Goal: Check status: Check status

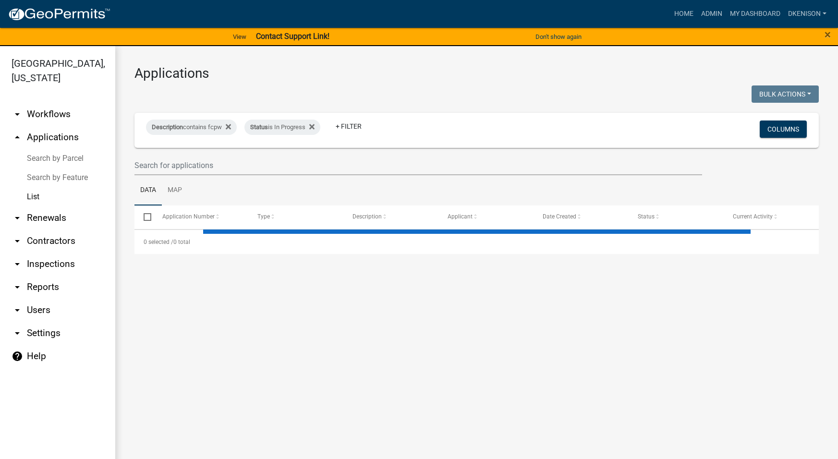
select select "3: 100"
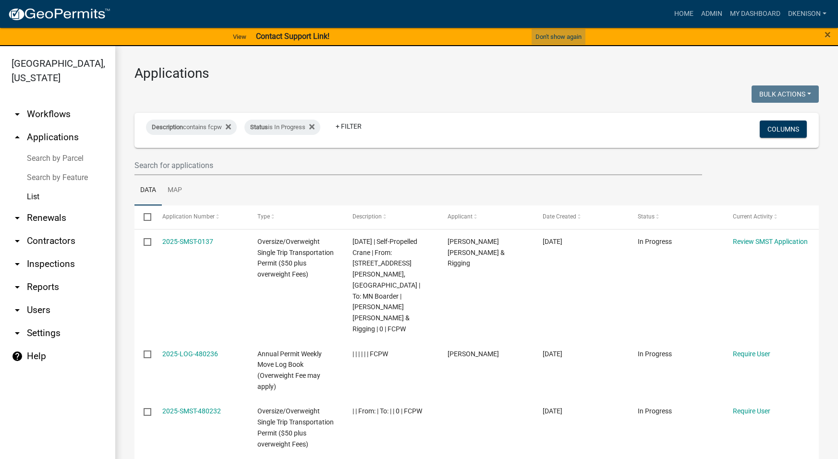
click at [563, 36] on button "Don't show again" at bounding box center [559, 37] width 54 height 16
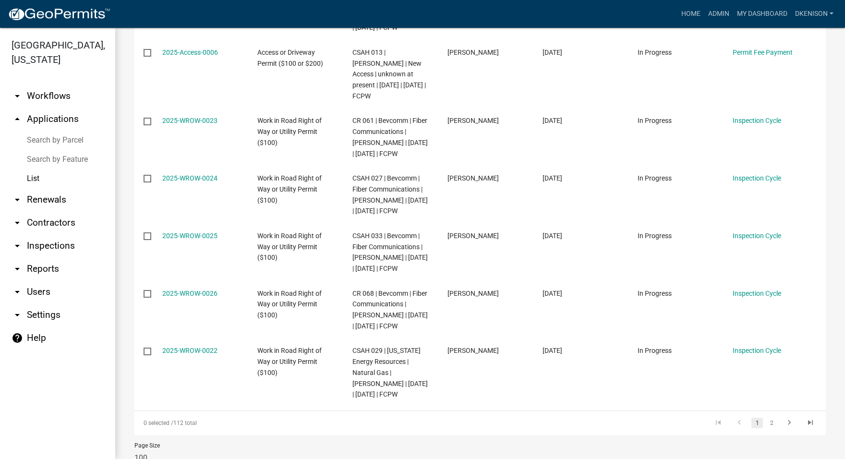
scroll to position [7427, 0]
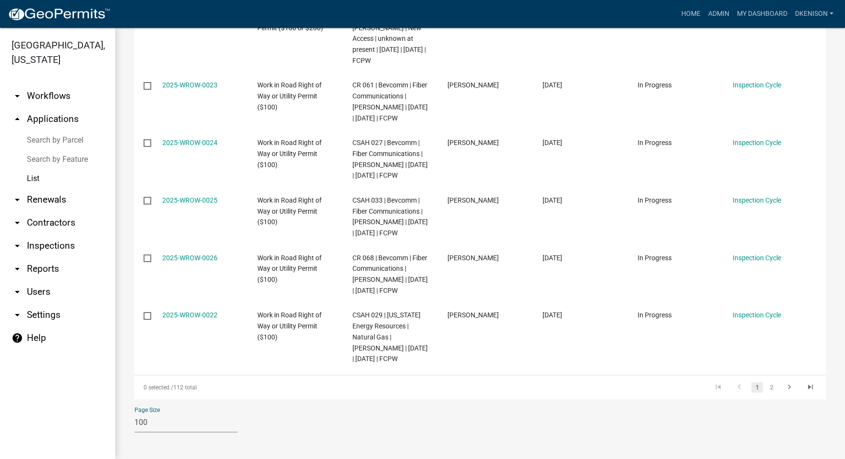
click at [171, 424] on select "10 25 50 100" at bounding box center [185, 423] width 103 height 20
click at [766, 389] on link "2" at bounding box center [772, 387] width 12 height 11
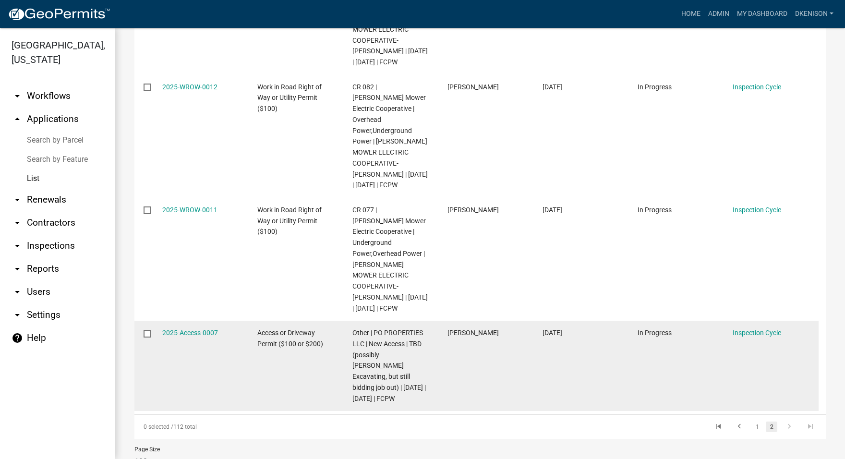
scroll to position [1000, 0]
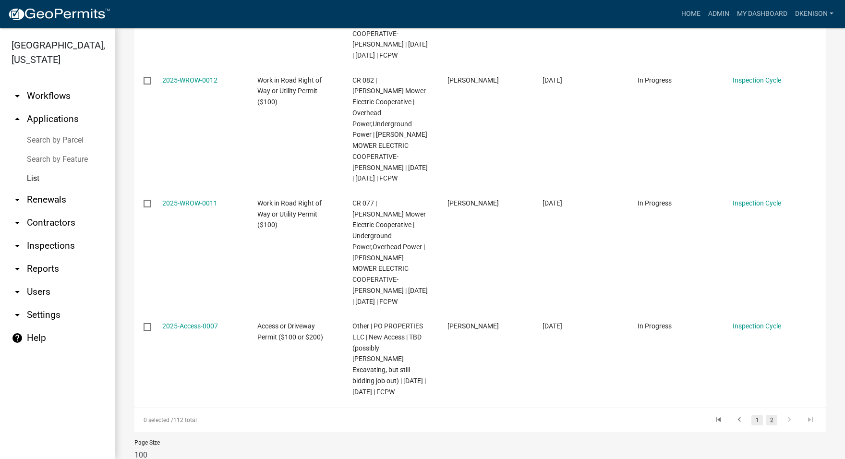
click at [751, 415] on link "1" at bounding box center [757, 420] width 12 height 11
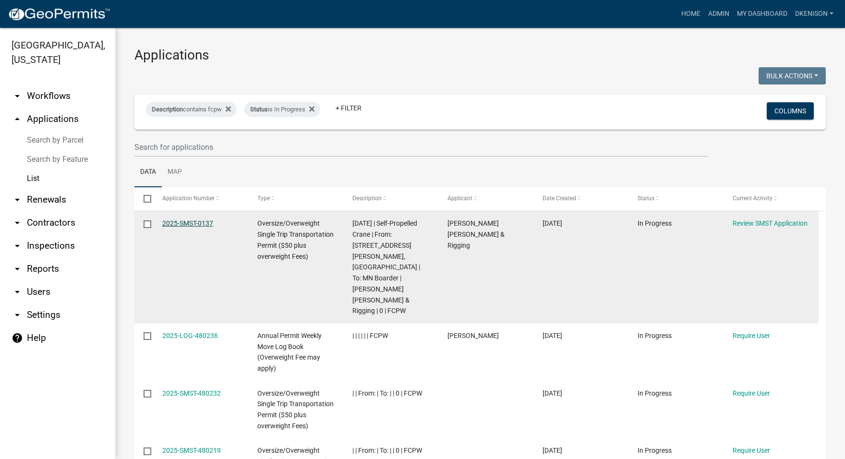
click at [181, 222] on link "2025-SMST-0137" at bounding box center [187, 223] width 51 height 8
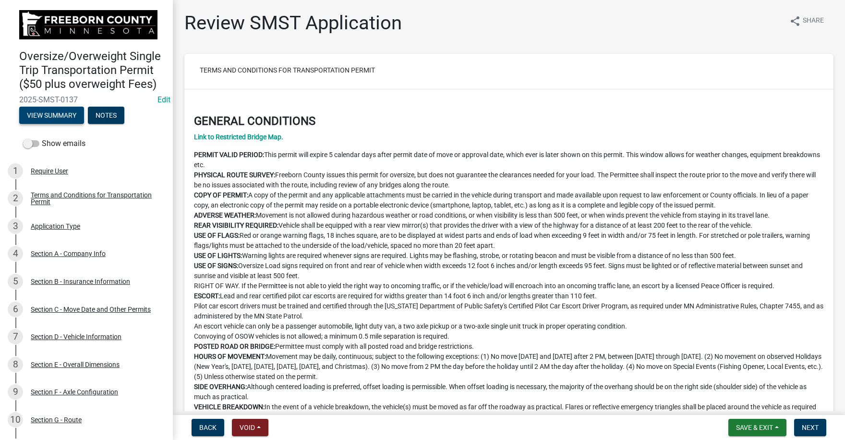
click at [54, 124] on button "View Summary" at bounding box center [51, 115] width 65 height 17
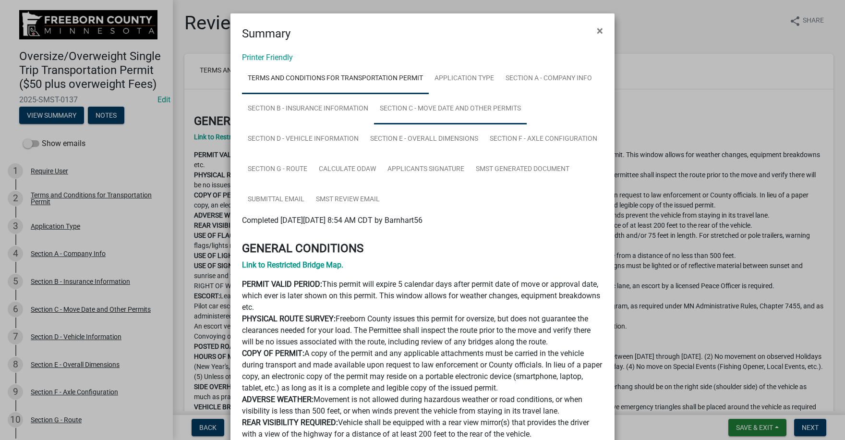
click at [443, 110] on link "Section C - Move Date and Other Permits" at bounding box center [450, 109] width 153 height 31
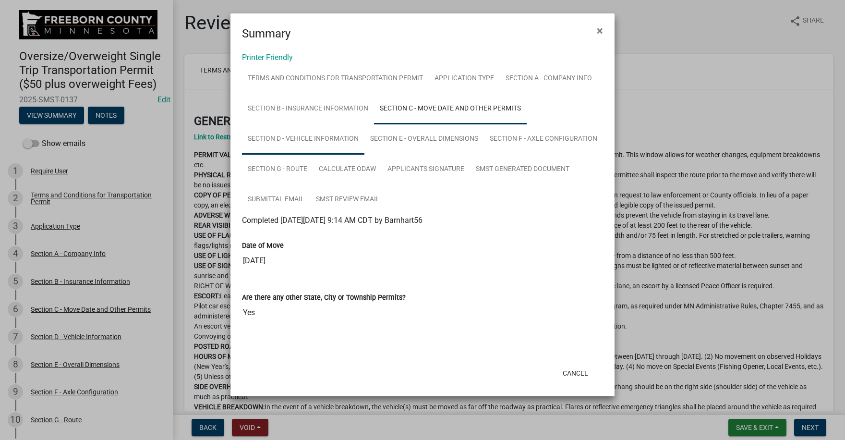
click at [298, 143] on link "Section D - Vehicle Information" at bounding box center [303, 139] width 122 height 31
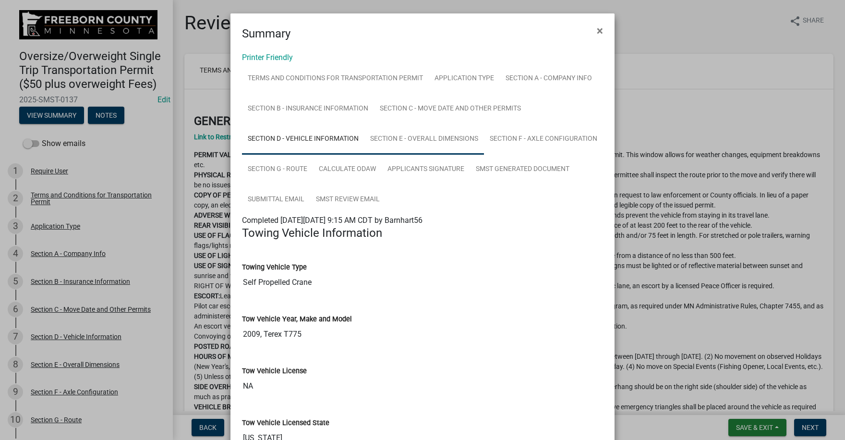
click at [422, 144] on link "Section E - Overall Dimensions" at bounding box center [424, 139] width 120 height 31
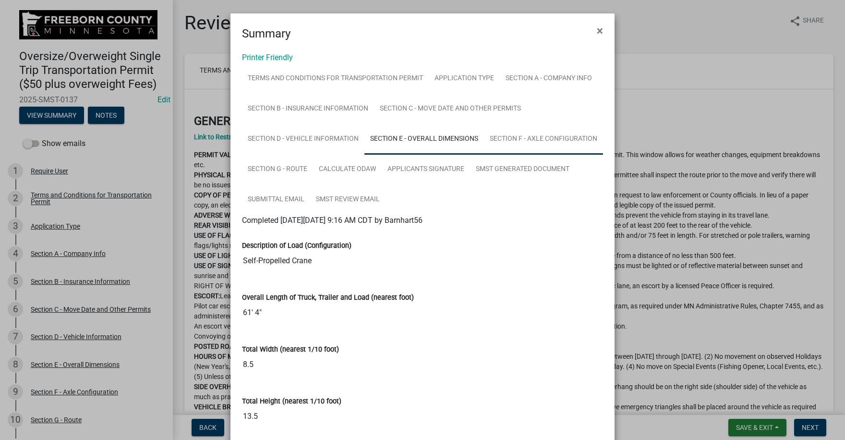
click at [538, 138] on link "Section F - Axle Configuration" at bounding box center [543, 139] width 119 height 31
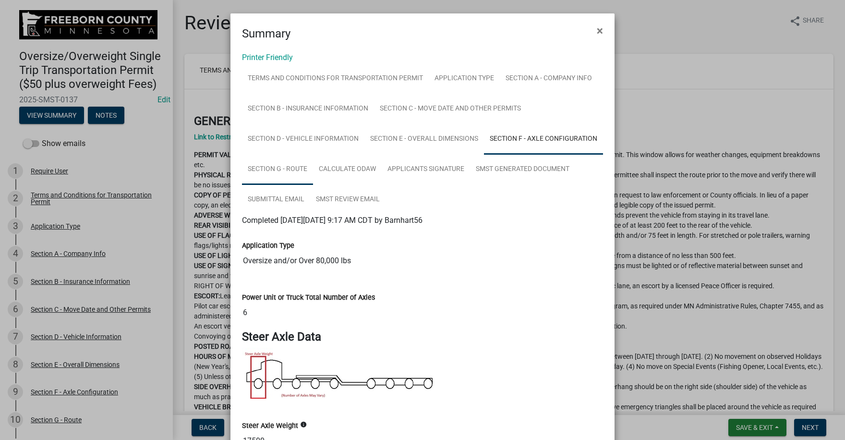
click at [275, 169] on link "Section G - Route" at bounding box center [277, 169] width 71 height 31
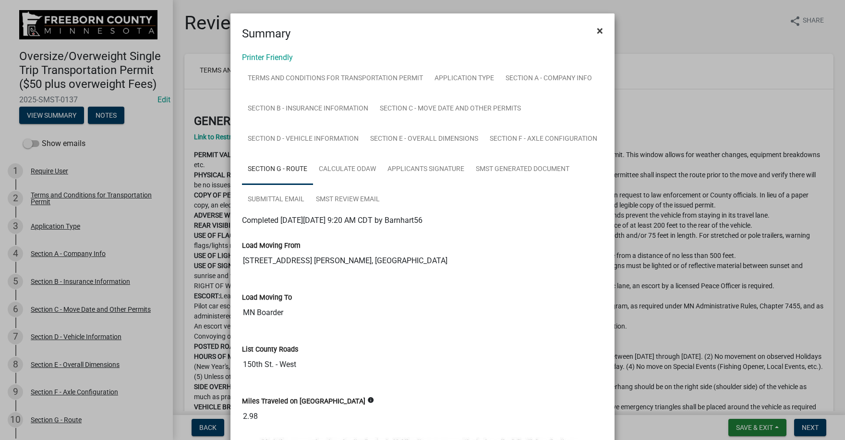
click at [597, 32] on span "×" at bounding box center [600, 30] width 6 height 13
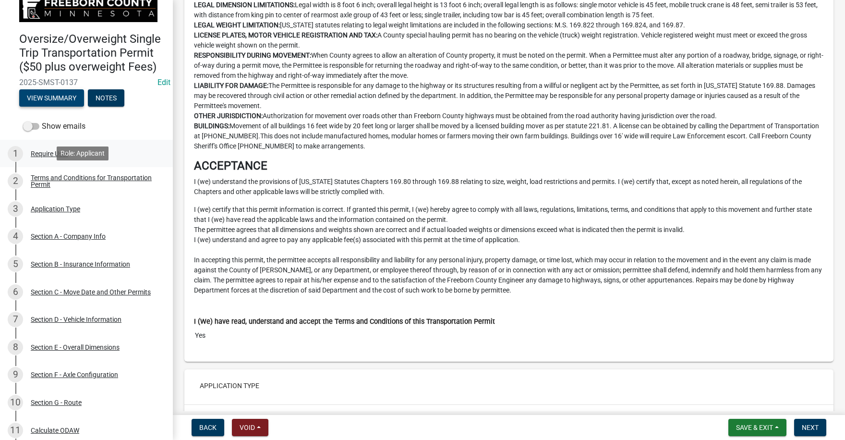
scroll to position [48, 0]
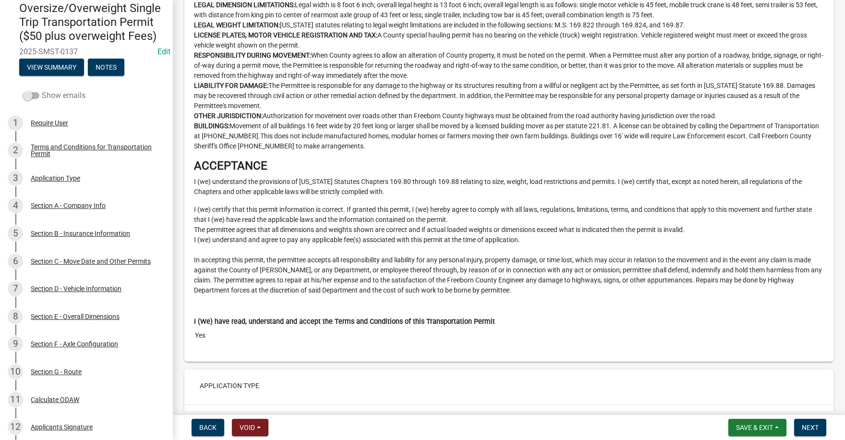
click at [33, 99] on span at bounding box center [31, 95] width 16 height 7
click at [42, 90] on input "Show emails" at bounding box center [42, 90] width 0 height 0
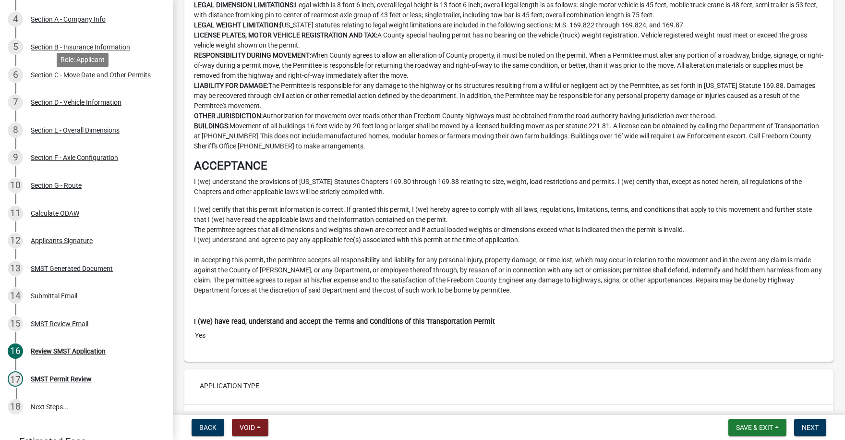
scroll to position [288, 0]
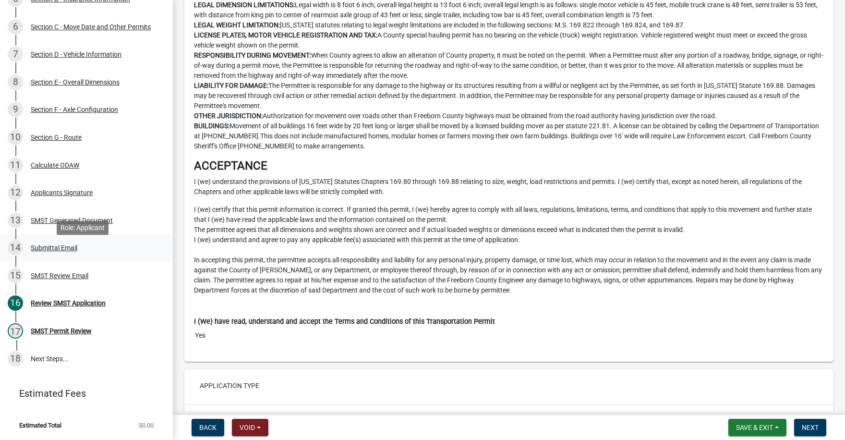
click at [54, 251] on div "Submittal Email" at bounding box center [54, 247] width 47 height 7
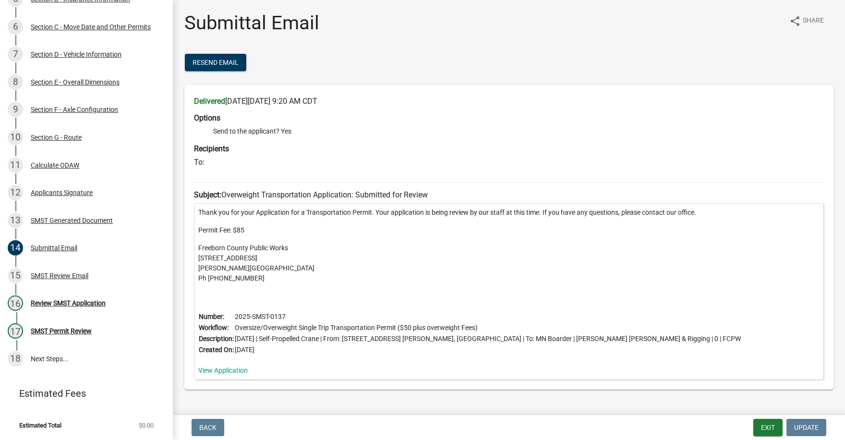
scroll to position [27, 0]
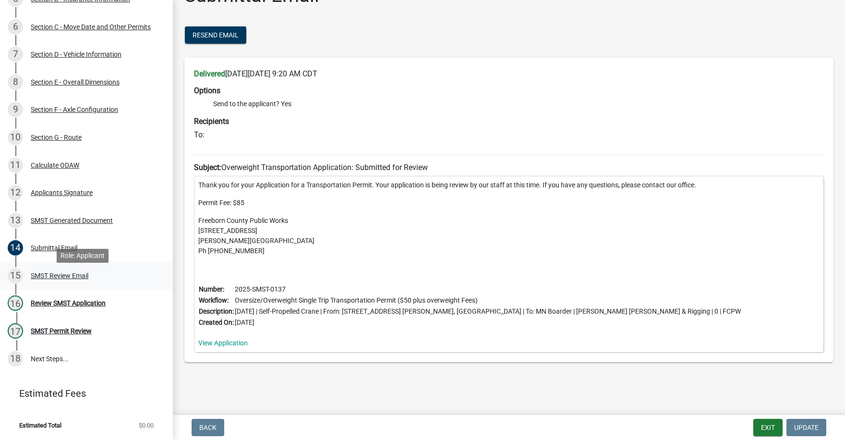
click at [57, 279] on div "SMST Review Email" at bounding box center [60, 275] width 58 height 7
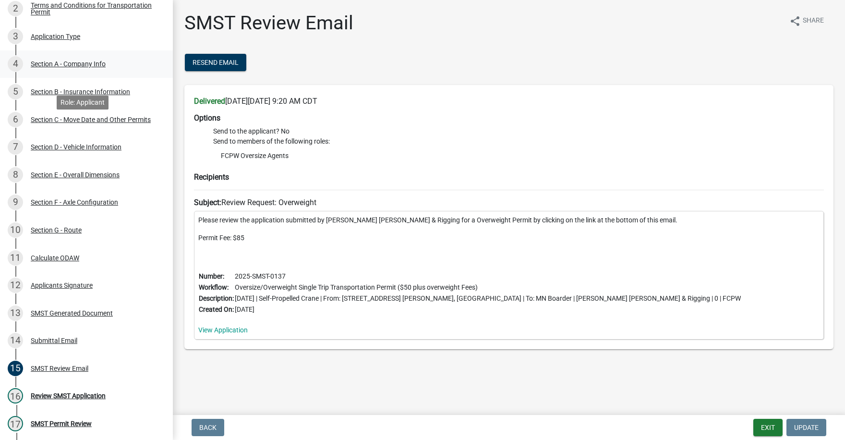
scroll to position [192, 0]
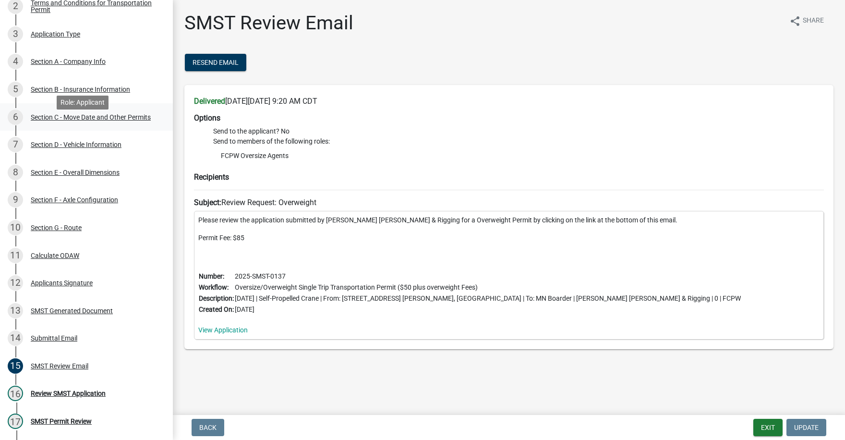
click at [75, 121] on div "Section C - Move Date and Other Permits" at bounding box center [91, 117] width 120 height 7
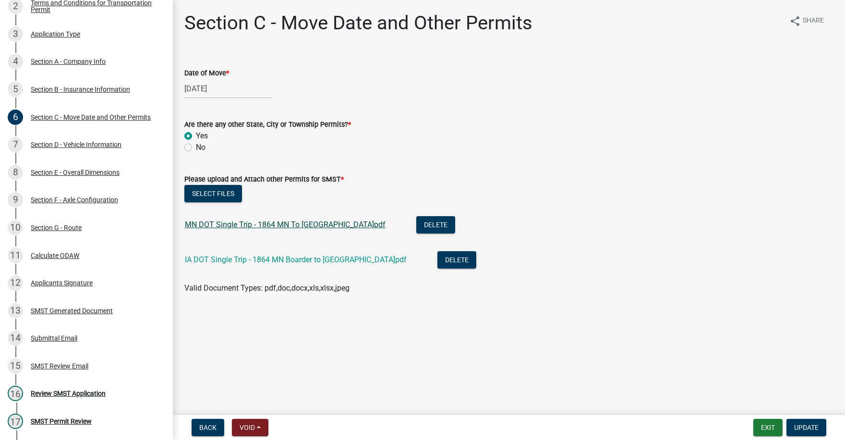
click at [285, 224] on link "MN DOT Single Trip - 1864 MN To [GEOGRAPHIC_DATA]pdf" at bounding box center [285, 224] width 201 height 9
click at [284, 260] on link "IA DOT Single Trip - 1864 MN Boarder to [GEOGRAPHIC_DATA]pdf" at bounding box center [296, 259] width 222 height 9
click at [295, 226] on link "MN DOT Single Trip - 1864 MN To [GEOGRAPHIC_DATA]pdf" at bounding box center [285, 224] width 201 height 9
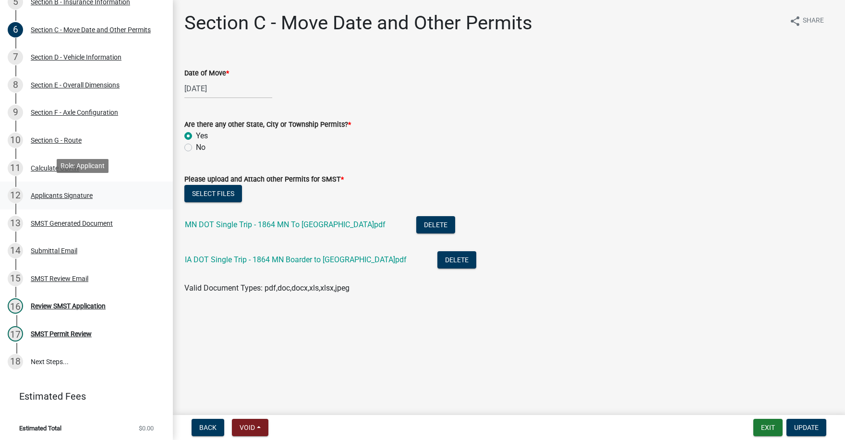
scroll to position [295, 0]
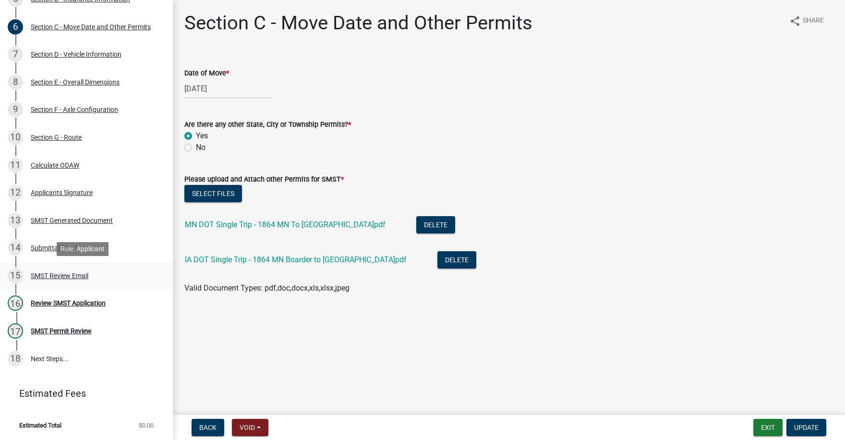
click at [62, 274] on div "SMST Review Email" at bounding box center [60, 275] width 58 height 7
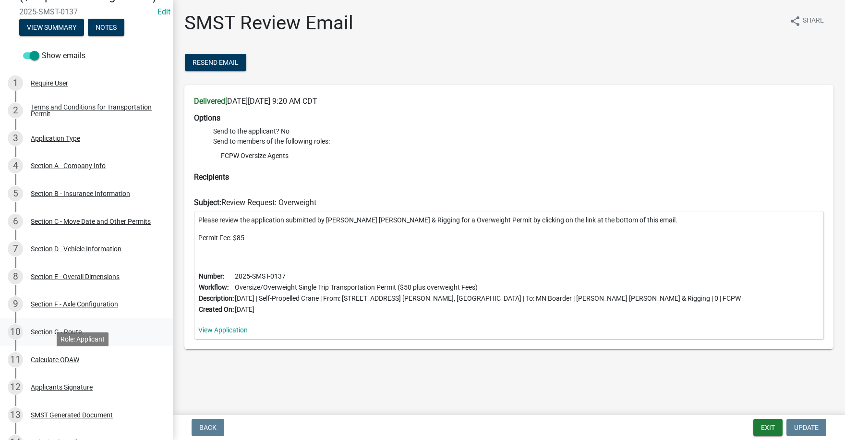
scroll to position [0, 0]
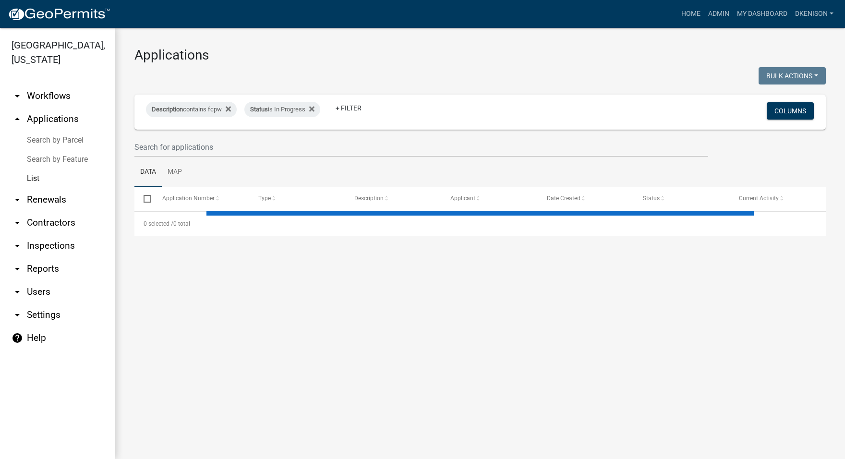
select select "3: 100"
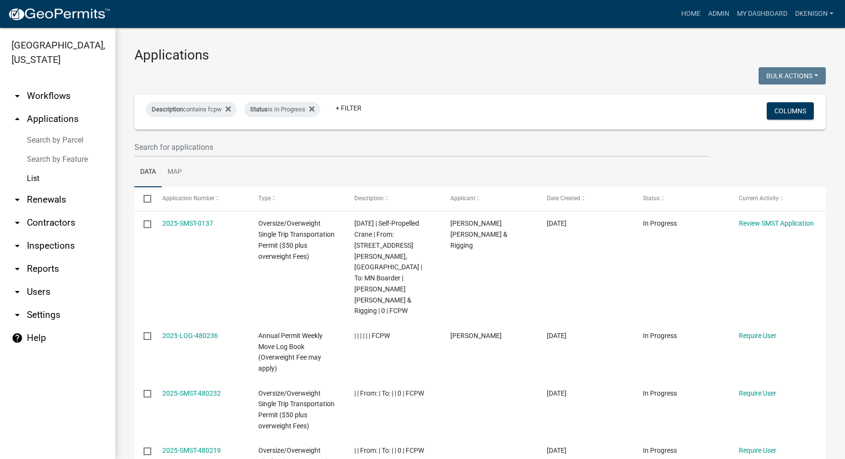
click at [39, 91] on link "arrow_drop_down Workflows" at bounding box center [57, 96] width 115 height 23
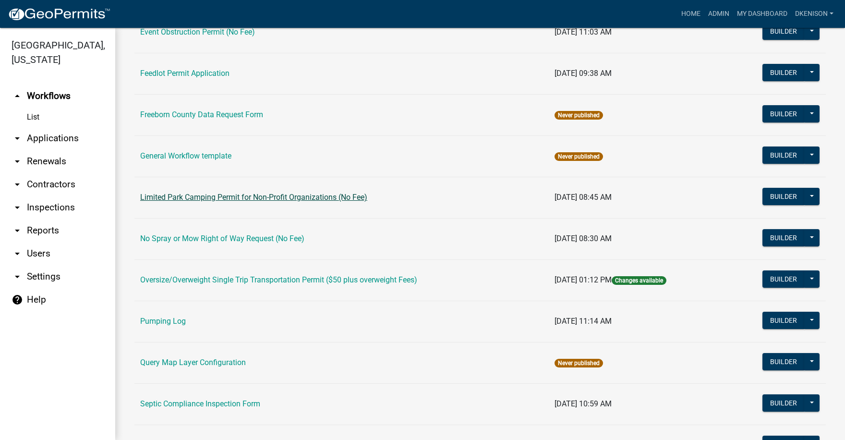
scroll to position [240, 0]
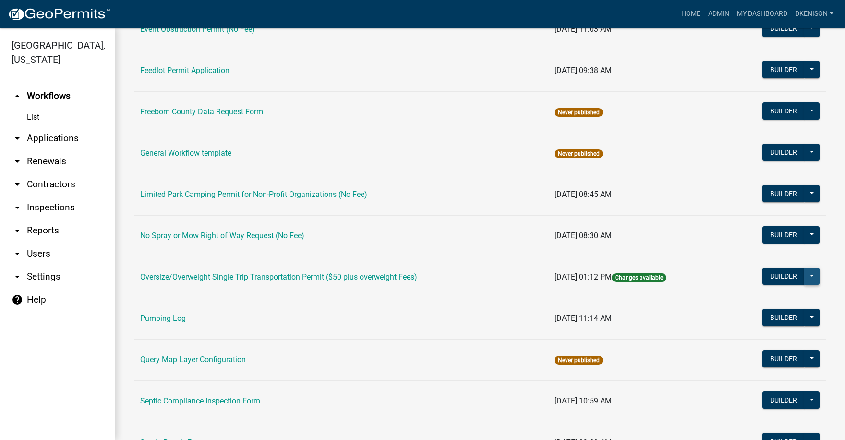
click at [805, 276] on button at bounding box center [811, 275] width 15 height 17
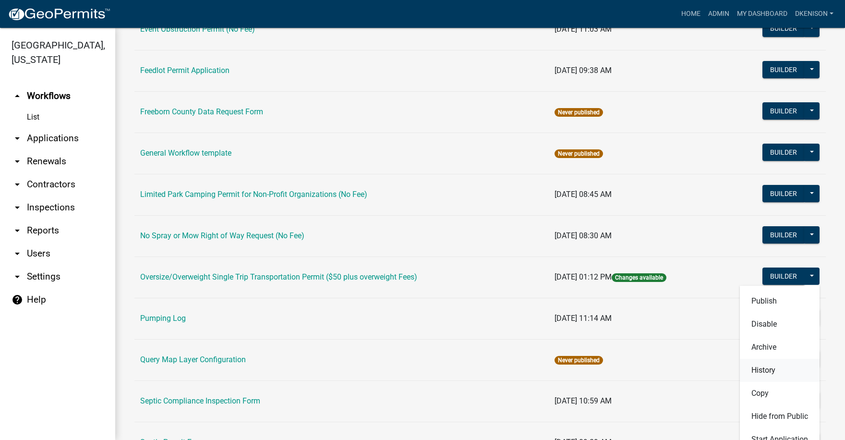
click at [758, 371] on button "History" at bounding box center [780, 370] width 80 height 23
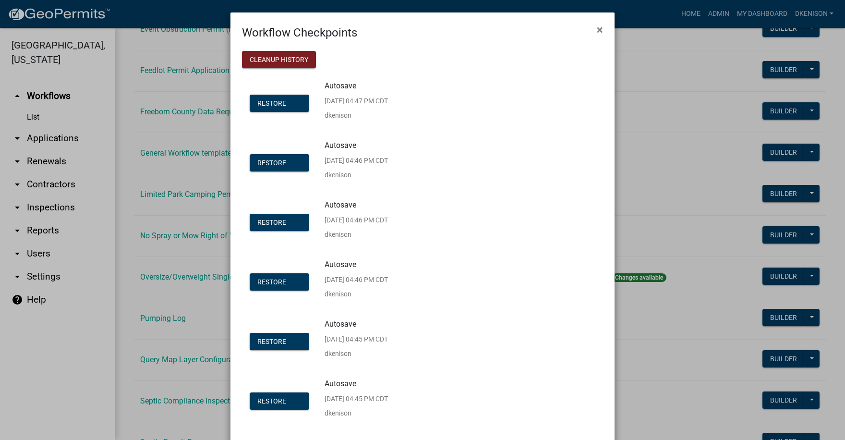
scroll to position [0, 0]
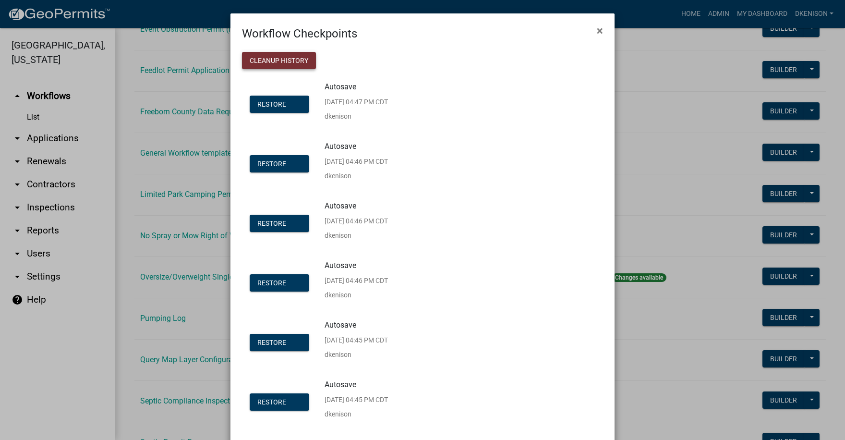
click at [281, 61] on button "Cleanup History" at bounding box center [279, 60] width 74 height 17
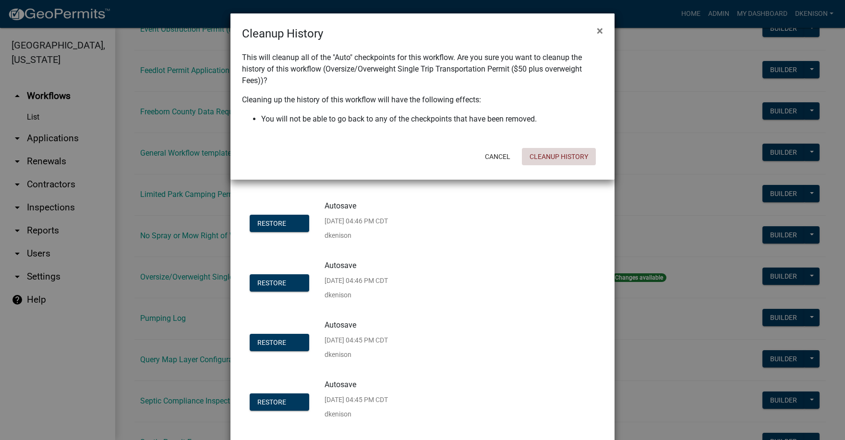
click at [559, 155] on button "Cleanup History" at bounding box center [559, 156] width 74 height 17
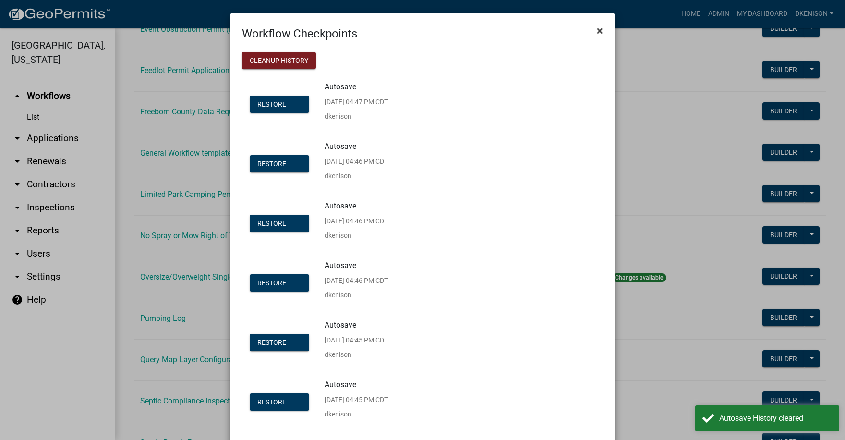
click at [597, 31] on span "×" at bounding box center [600, 30] width 6 height 13
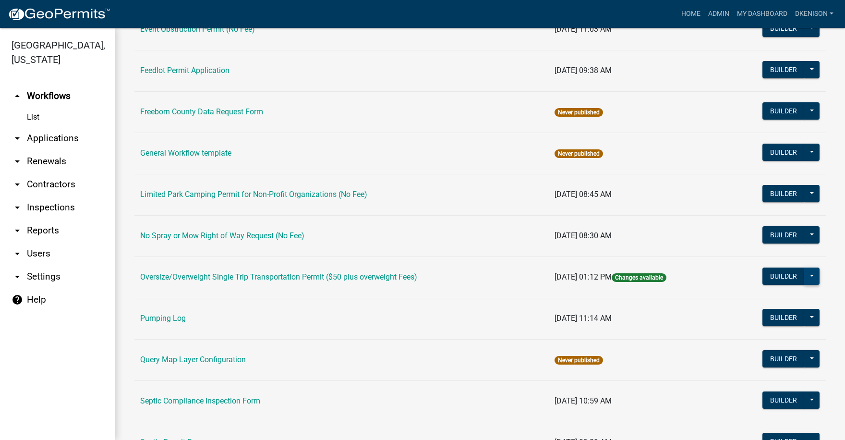
click at [804, 274] on button at bounding box center [811, 275] width 15 height 17
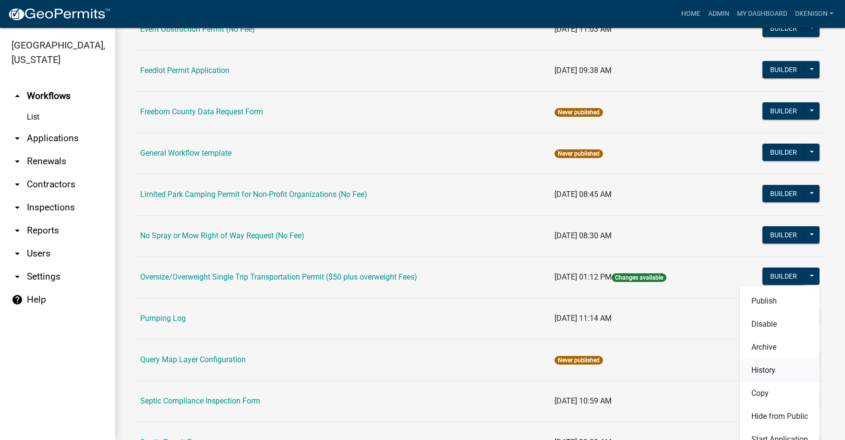
click at [755, 371] on button "History" at bounding box center [780, 370] width 80 height 23
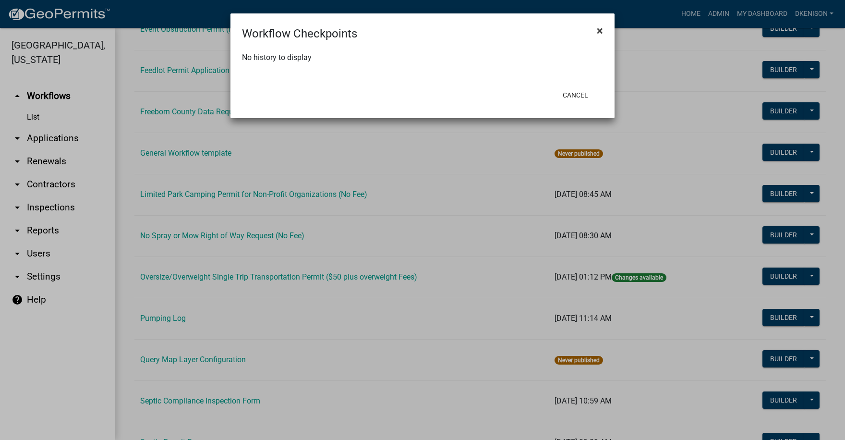
click at [598, 31] on span "×" at bounding box center [600, 30] width 6 height 13
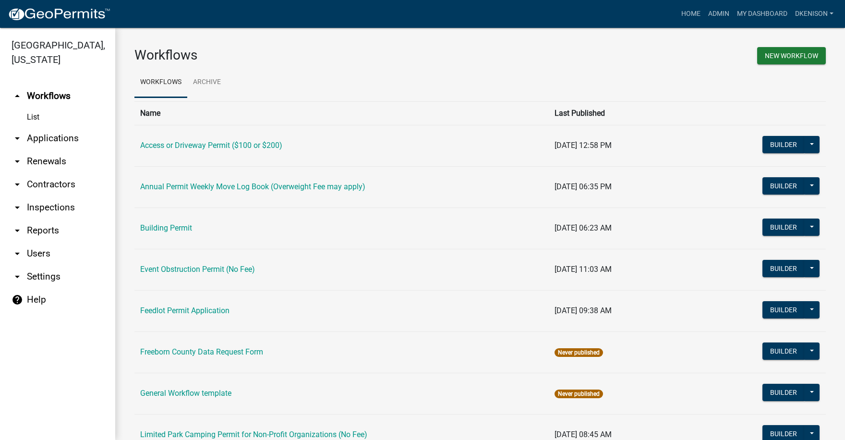
drag, startPoint x: 44, startPoint y: 138, endPoint x: 44, endPoint y: 157, distance: 19.2
click at [44, 138] on link "arrow_drop_down Applications" at bounding box center [57, 138] width 115 height 23
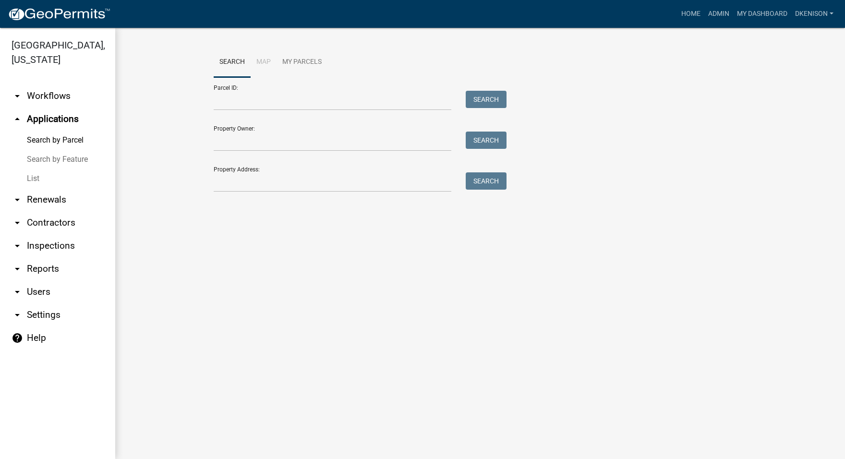
click at [31, 180] on link "List" at bounding box center [57, 178] width 115 height 19
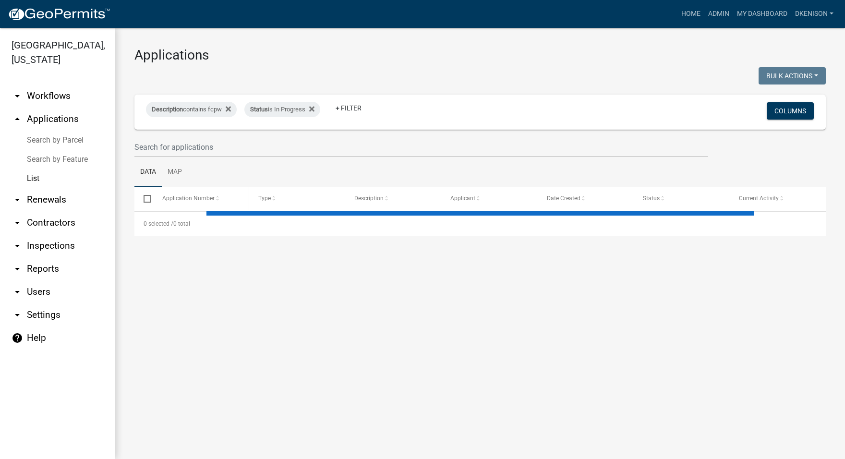
select select "3: 100"
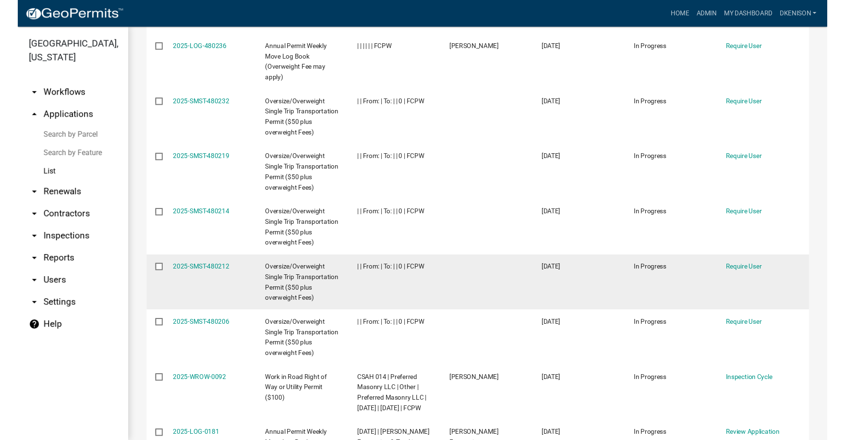
scroll to position [336, 0]
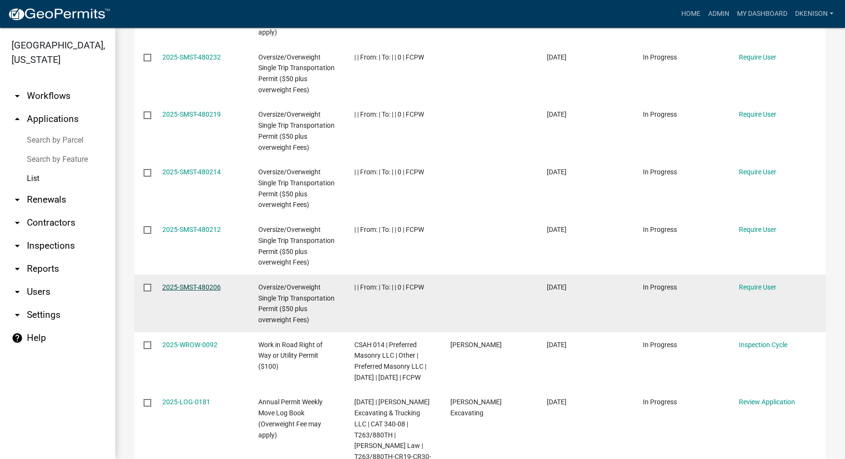
click at [188, 283] on link "2025-SMST-480206" at bounding box center [191, 287] width 59 height 8
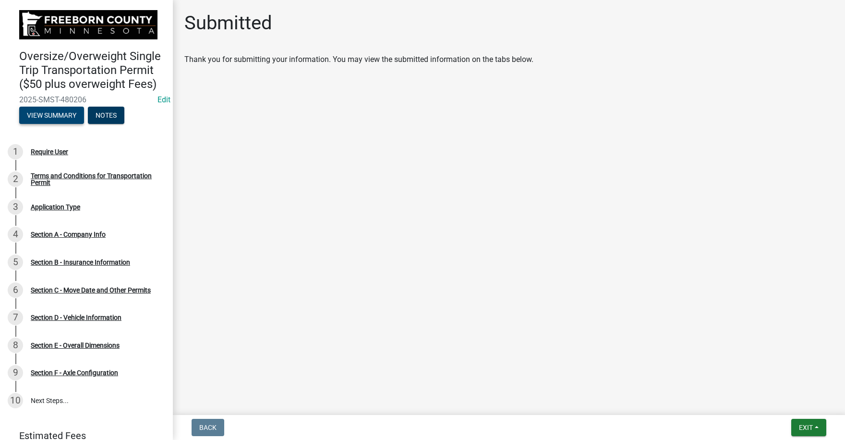
click at [46, 124] on button "View Summary" at bounding box center [51, 115] width 65 height 17
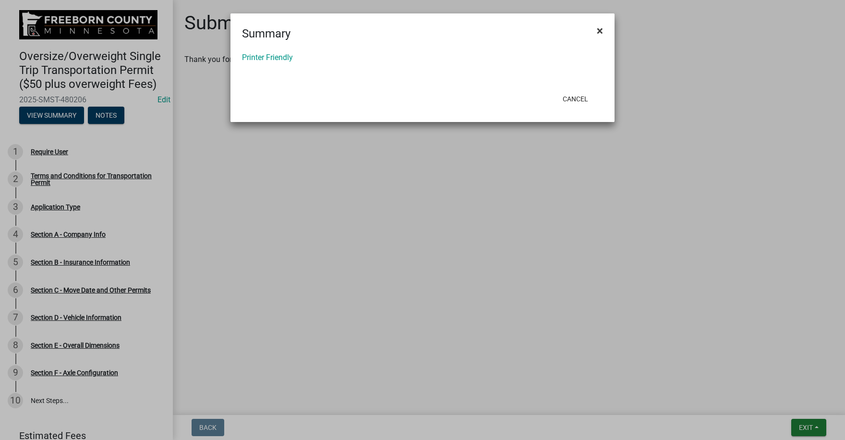
click at [602, 30] on span "×" at bounding box center [600, 30] width 6 height 13
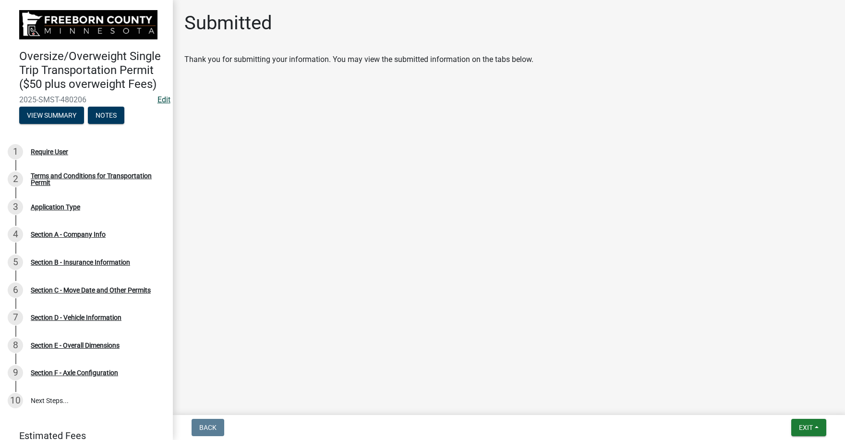
click at [157, 104] on link "Edit" at bounding box center [163, 99] width 13 height 9
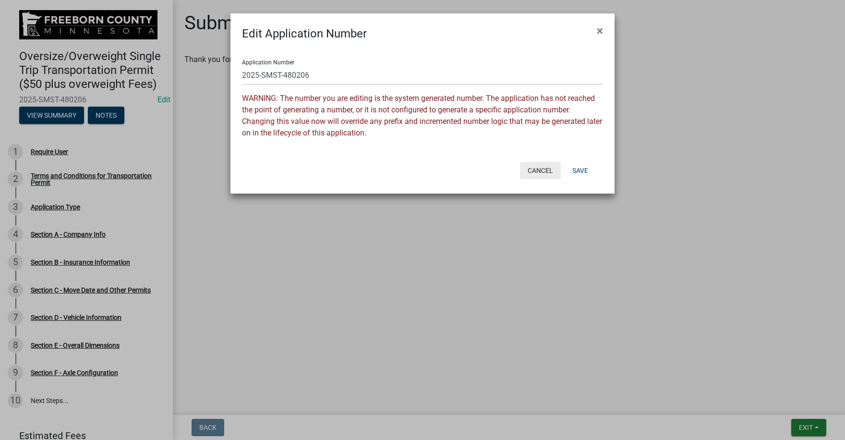
click at [542, 168] on button "Cancel" at bounding box center [540, 170] width 41 height 17
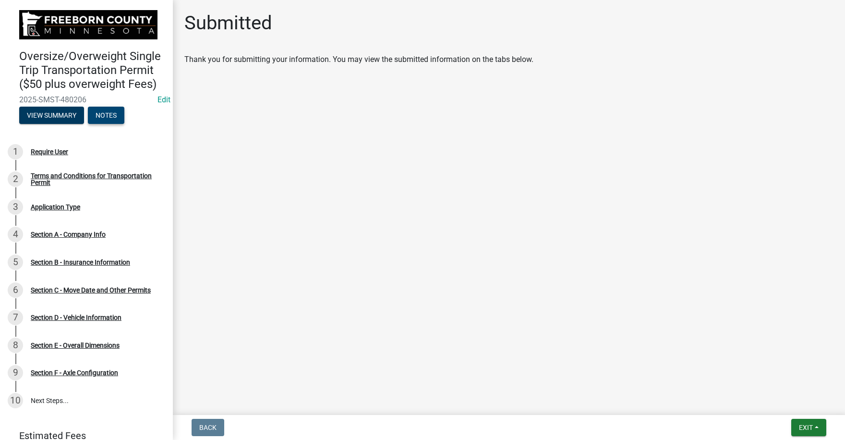
click at [106, 124] on button "Notes" at bounding box center [106, 115] width 36 height 17
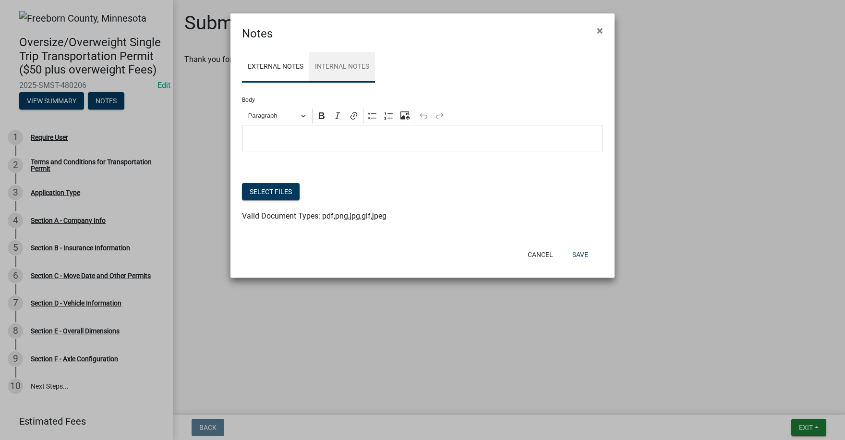
click at [346, 66] on link "Internal Notes" at bounding box center [342, 67] width 66 height 31
drag, startPoint x: 544, startPoint y: 254, endPoint x: 510, endPoint y: 249, distance: 34.1
click at [543, 255] on button "Cancel" at bounding box center [540, 254] width 41 height 17
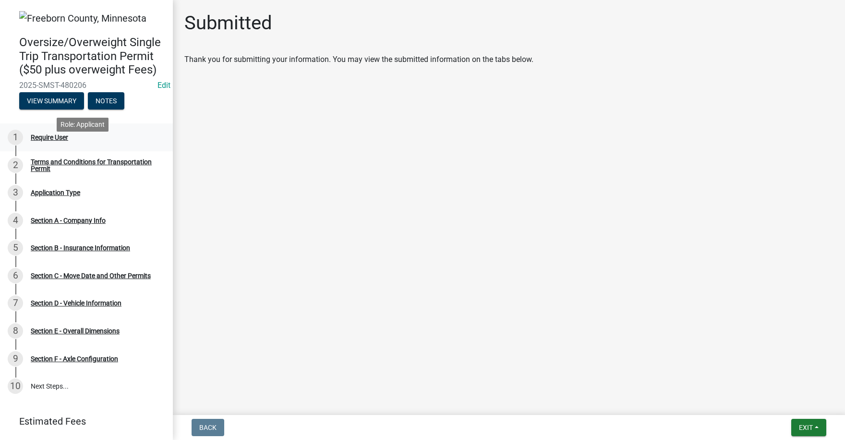
click at [47, 141] on div "Require User" at bounding box center [49, 137] width 37 height 7
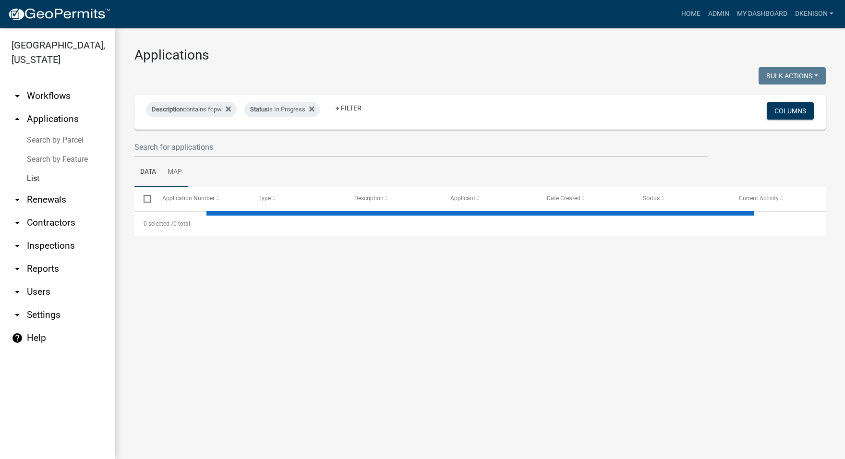
select select "3: 100"
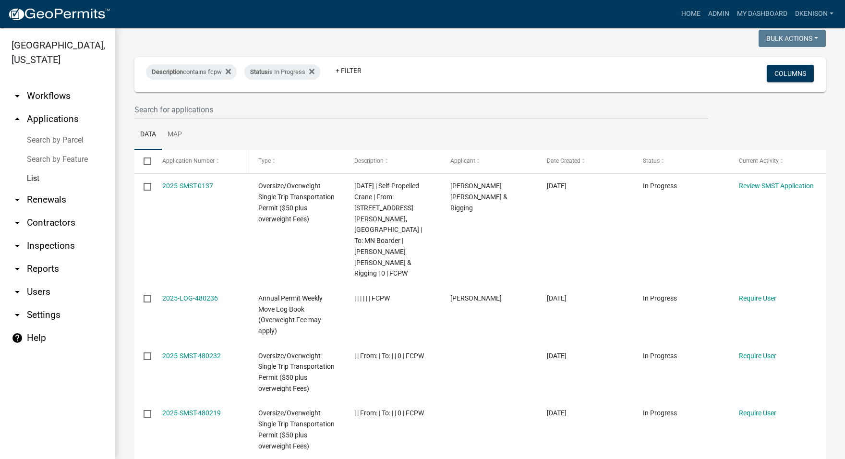
scroll to position [144, 0]
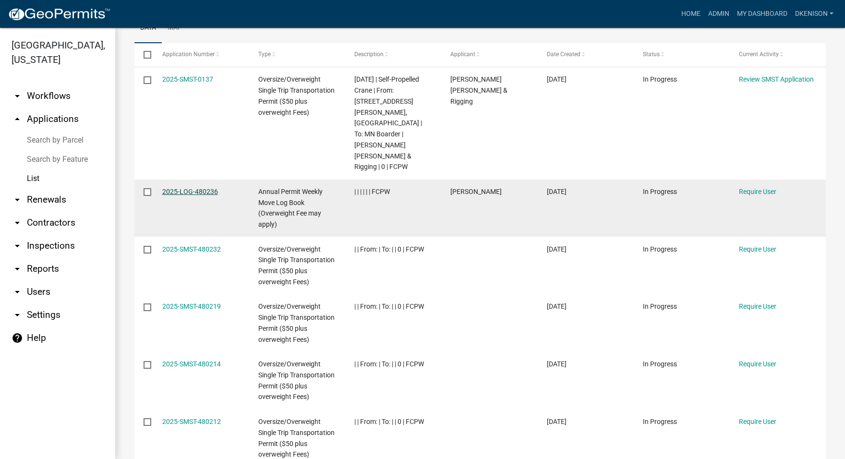
click at [181, 188] on link "2025-LOG-480236" at bounding box center [190, 192] width 56 height 8
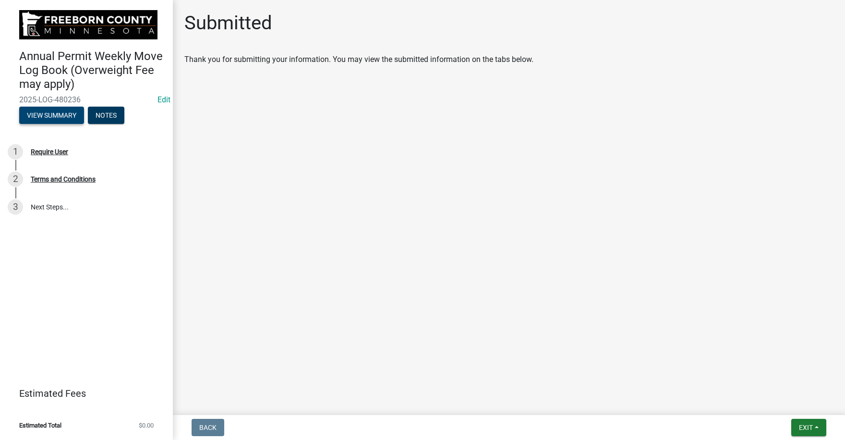
click at [45, 113] on button "View Summary" at bounding box center [51, 115] width 65 height 17
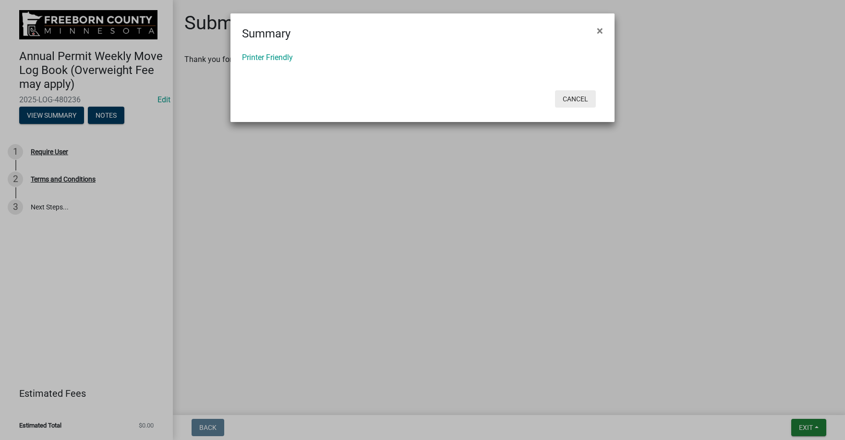
drag, startPoint x: 577, startPoint y: 97, endPoint x: 569, endPoint y: 97, distance: 8.6
click at [574, 97] on button "Cancel" at bounding box center [575, 98] width 41 height 17
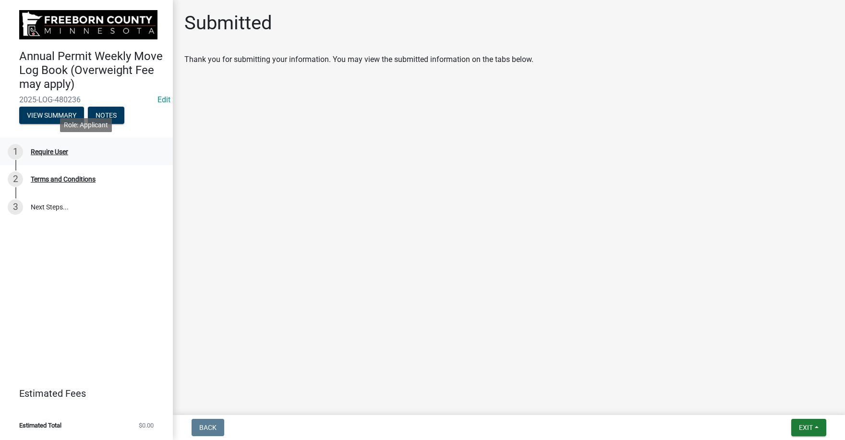
click at [48, 154] on div "Require User" at bounding box center [49, 151] width 37 height 7
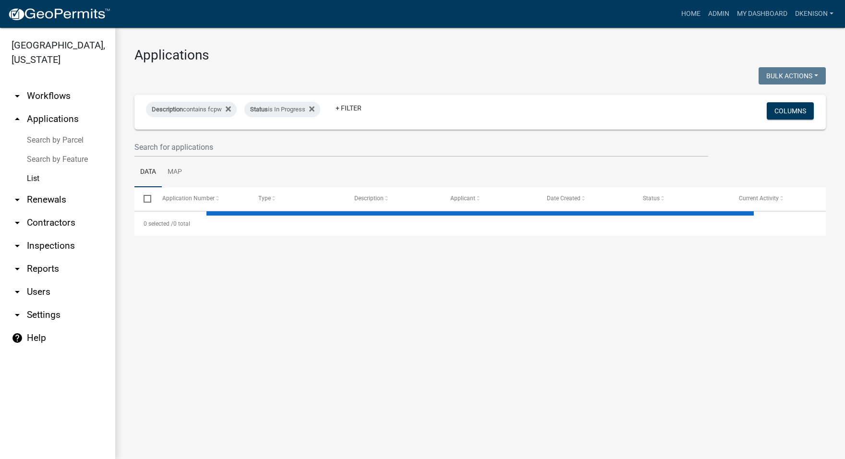
select select "3: 100"
